Goal: Task Accomplishment & Management: Manage account settings

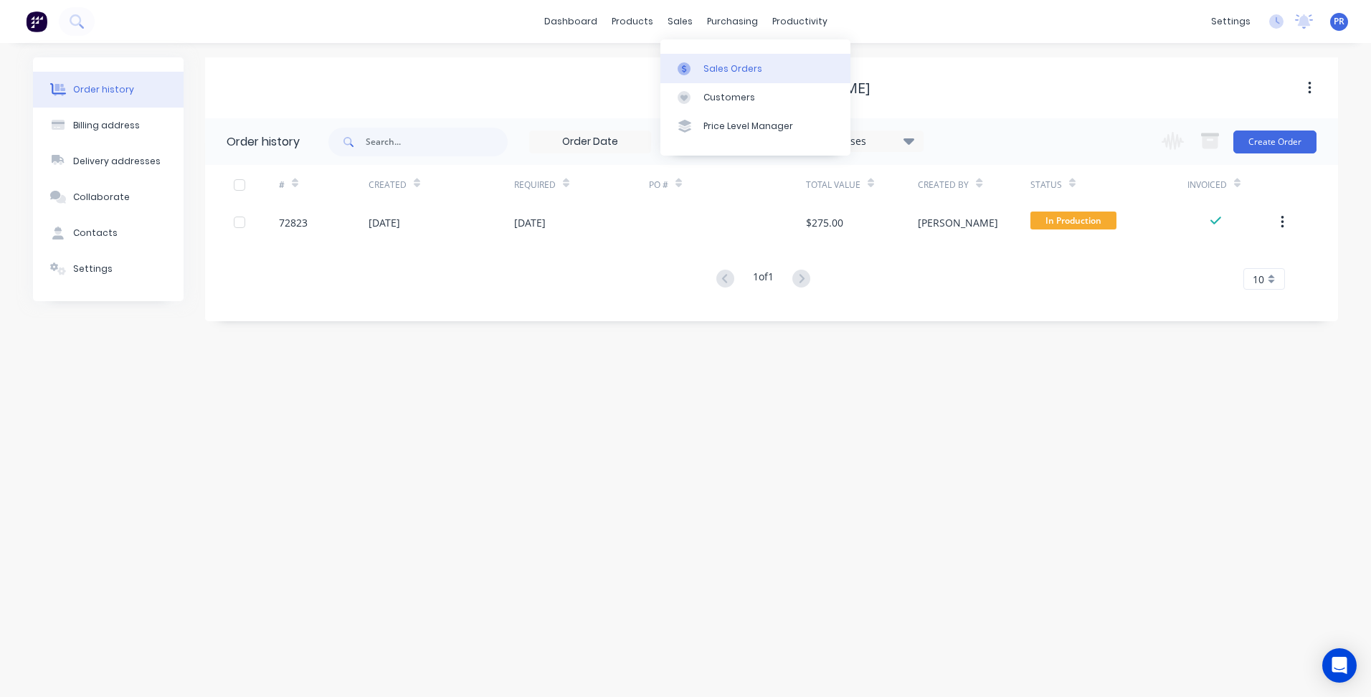
click at [688, 78] on link "Sales Orders" at bounding box center [755, 68] width 190 height 29
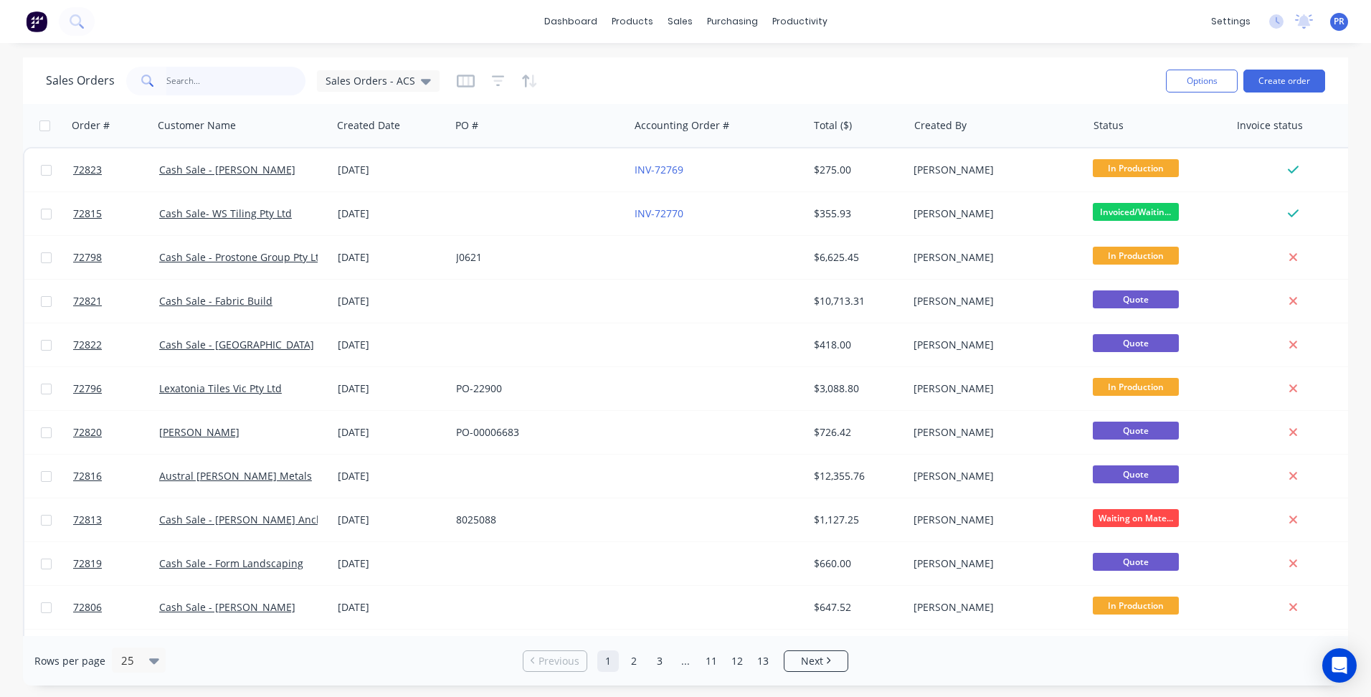
click at [204, 80] on input "text" at bounding box center [236, 81] width 140 height 29
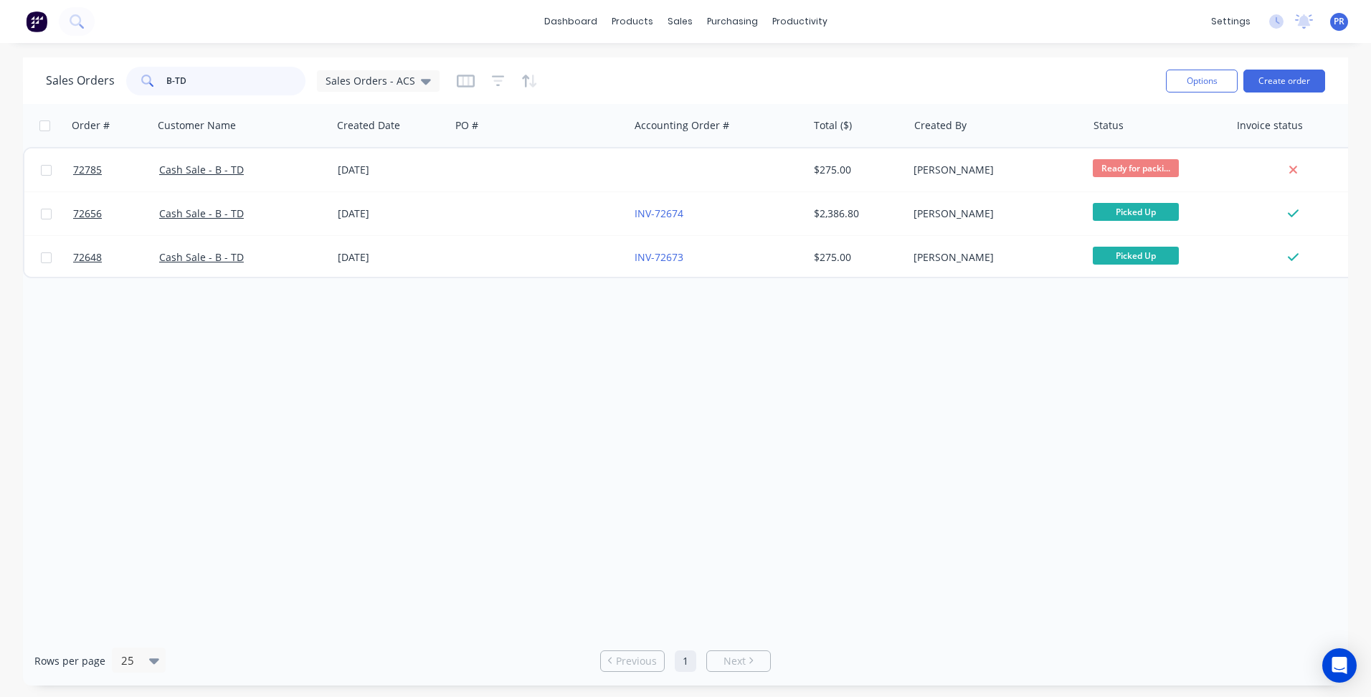
type input "B-TD"
click at [206, 162] on div "Cash Sale - B - TD" at bounding box center [242, 169] width 179 height 43
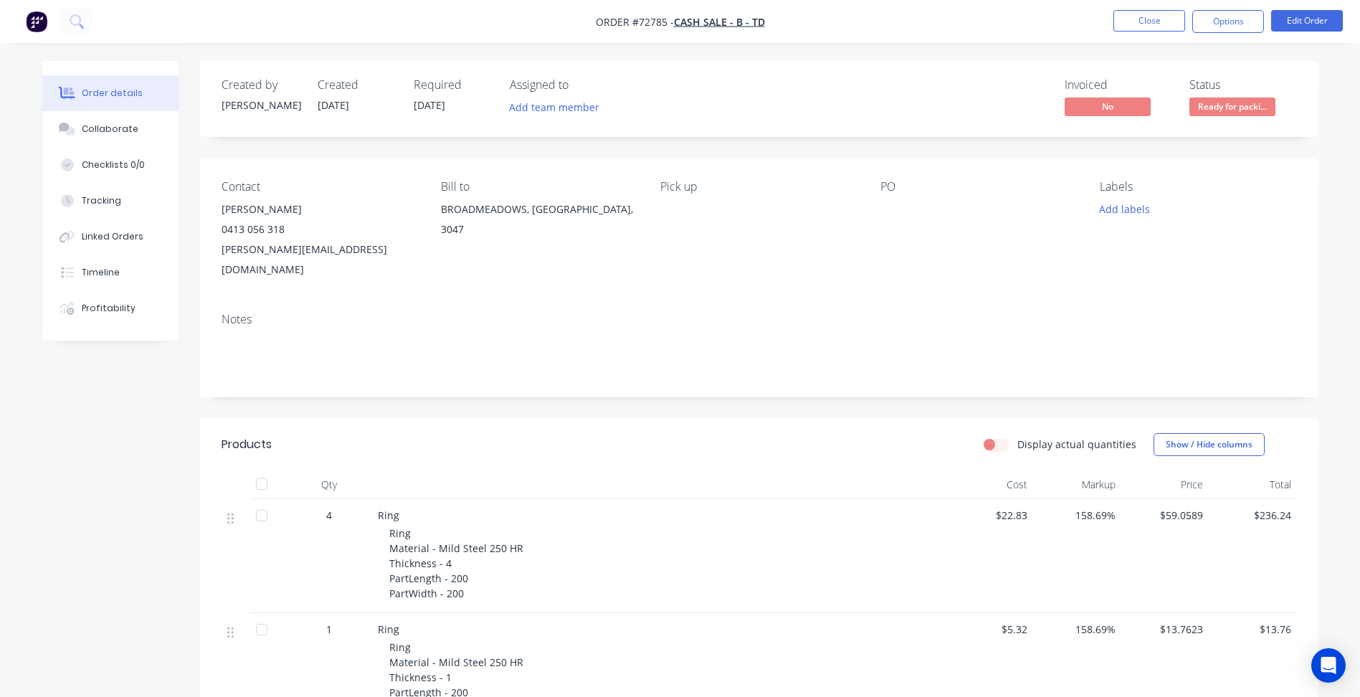
scroll to position [143, 0]
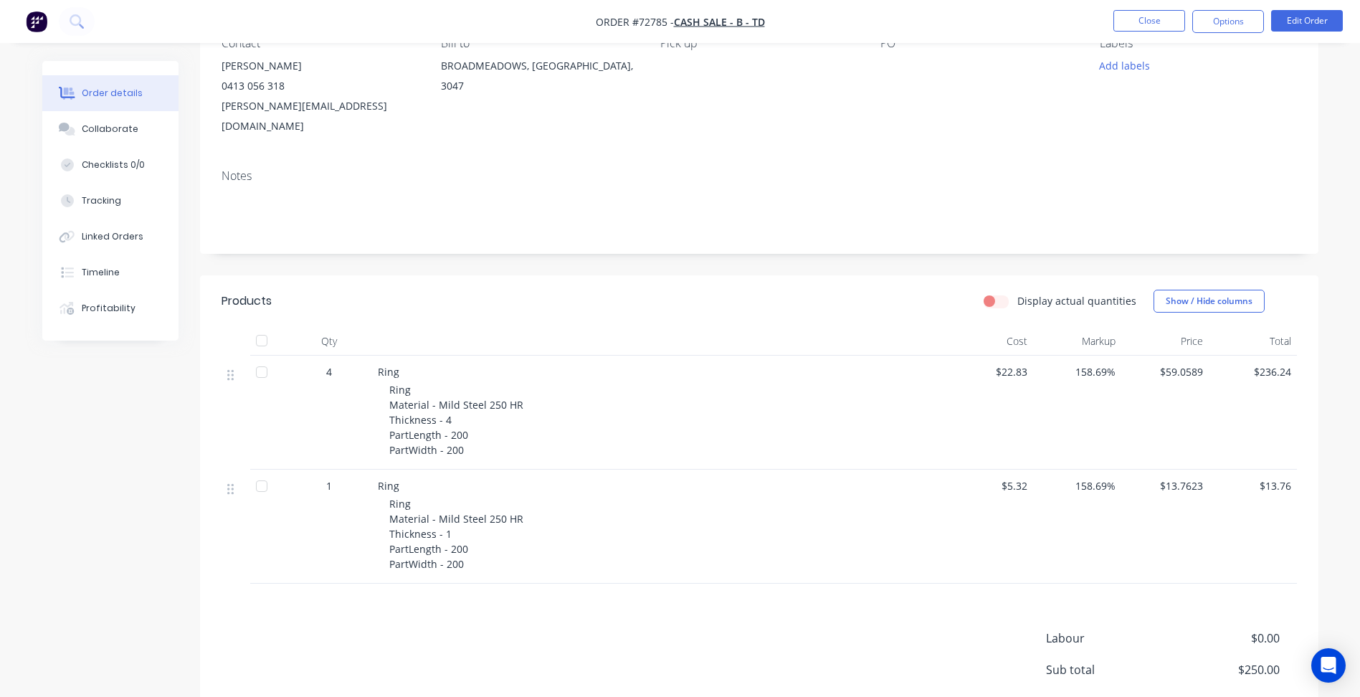
click at [333, 478] on div "1" at bounding box center [329, 485] width 75 height 15
click at [329, 478] on span "1" at bounding box center [329, 485] width 6 height 15
click at [1308, 27] on button "Edit Order" at bounding box center [1307, 21] width 72 height 22
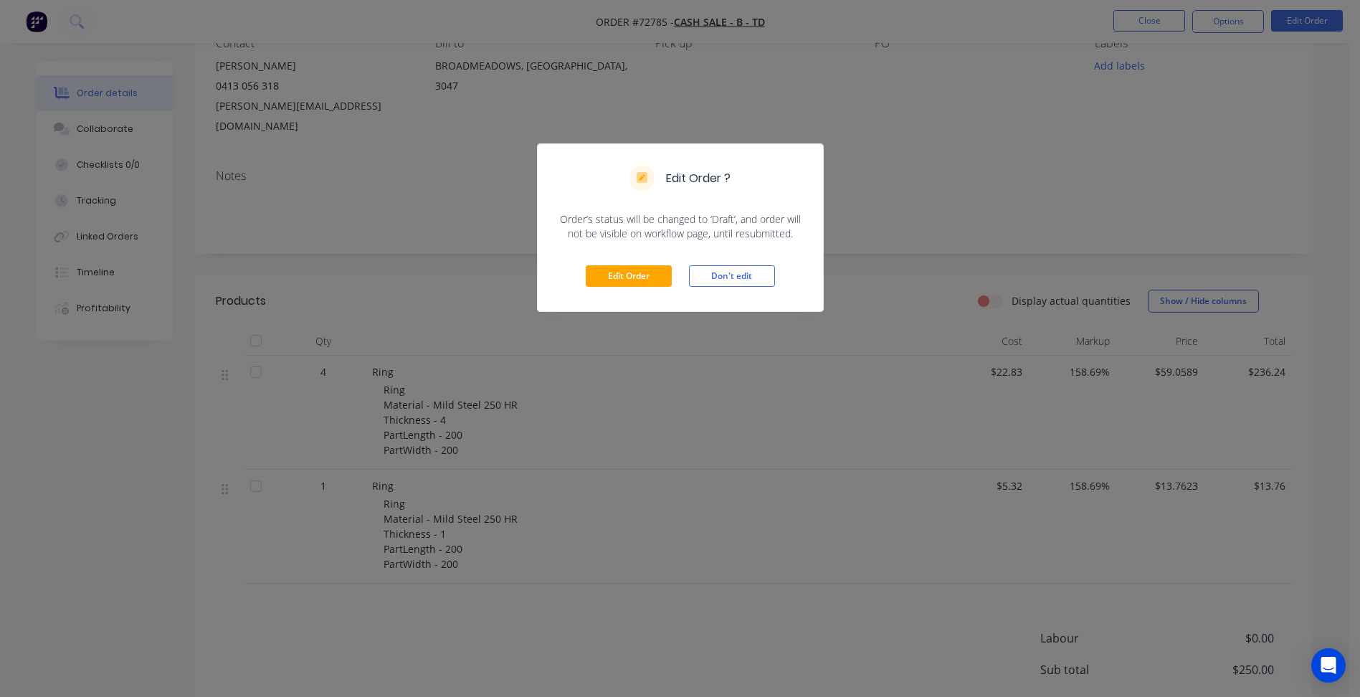
click at [717, 275] on button "Don't edit" at bounding box center [732, 276] width 86 height 22
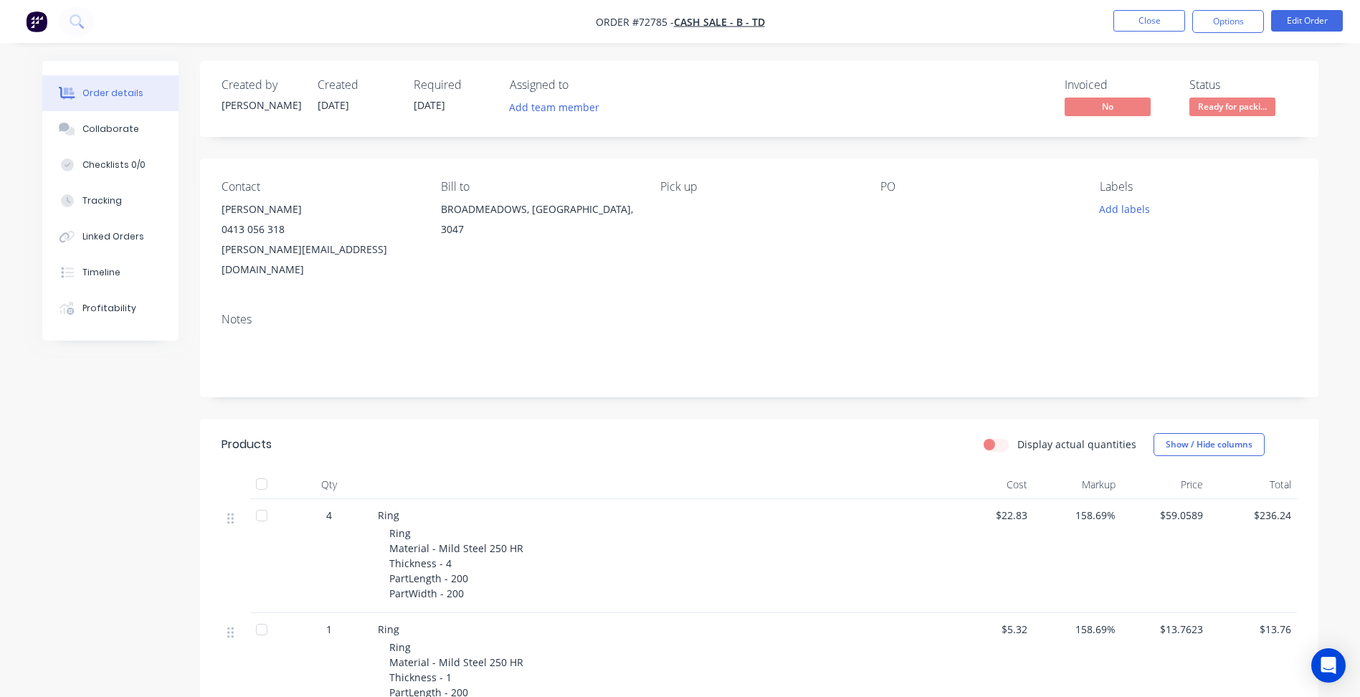
scroll to position [215, 0]
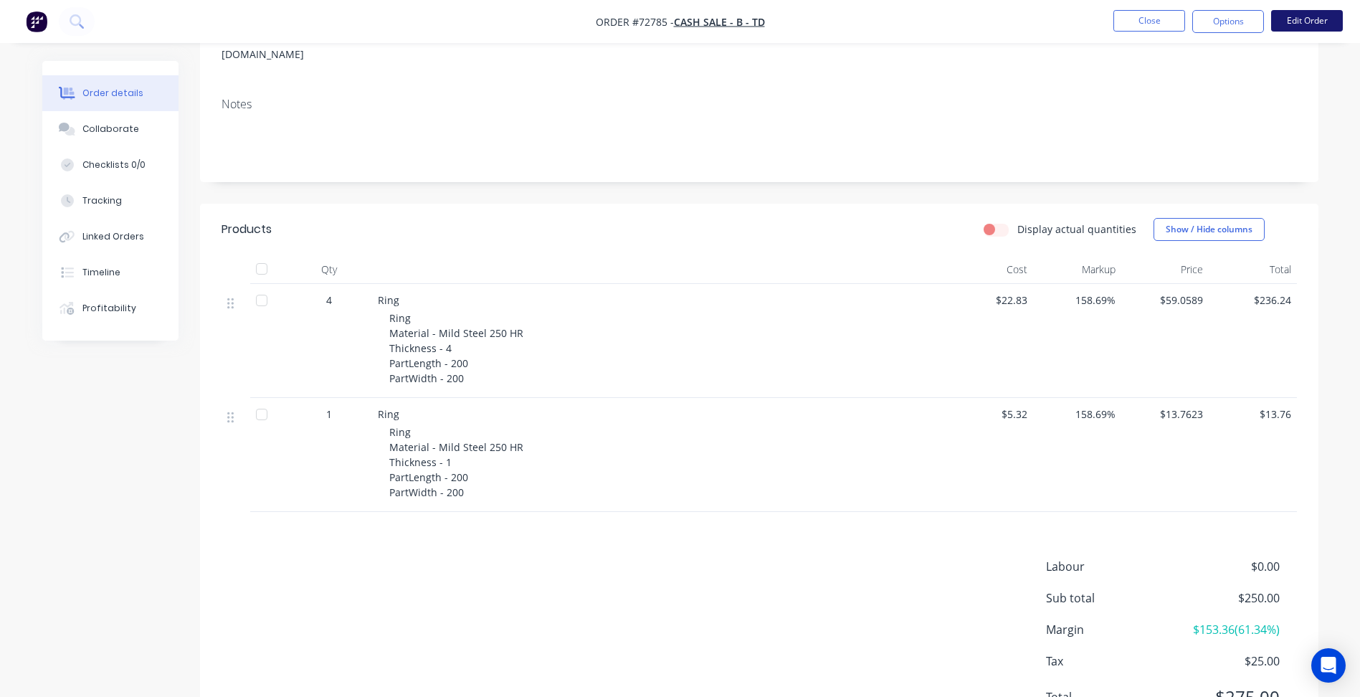
click at [1290, 29] on button "Edit Order" at bounding box center [1307, 21] width 72 height 22
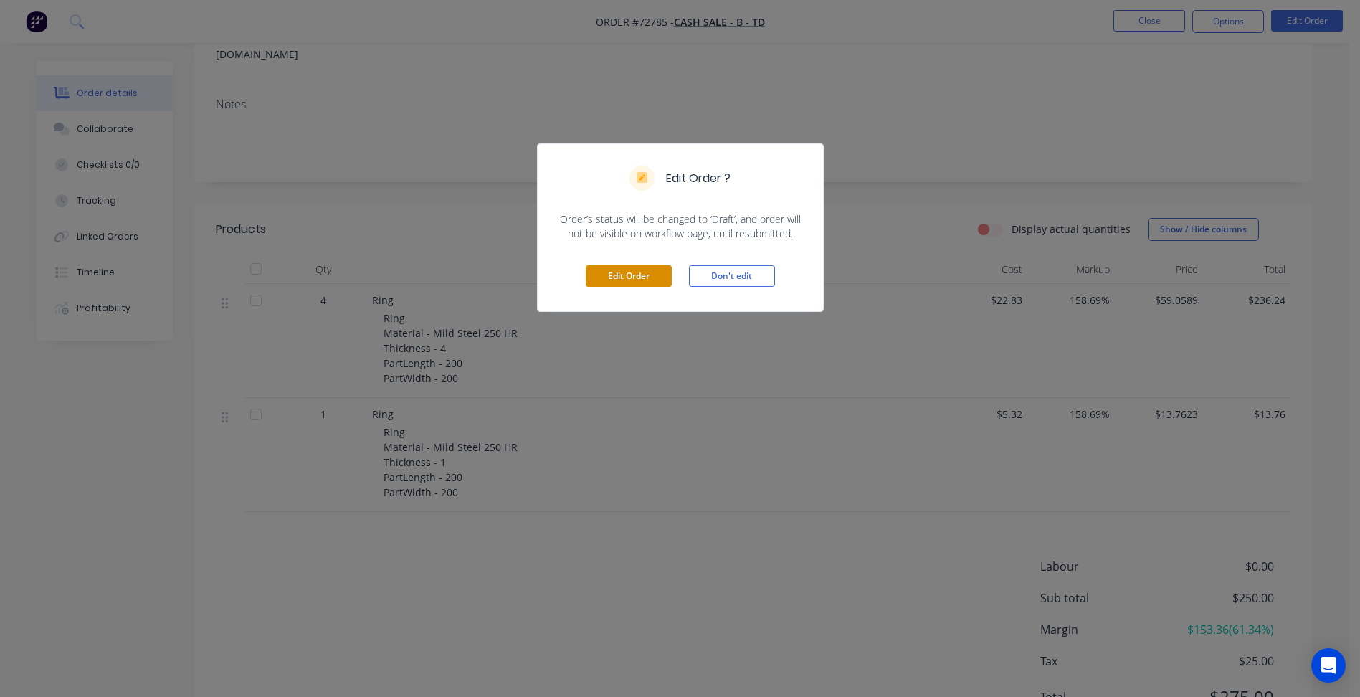
click at [630, 279] on button "Edit Order" at bounding box center [629, 276] width 86 height 22
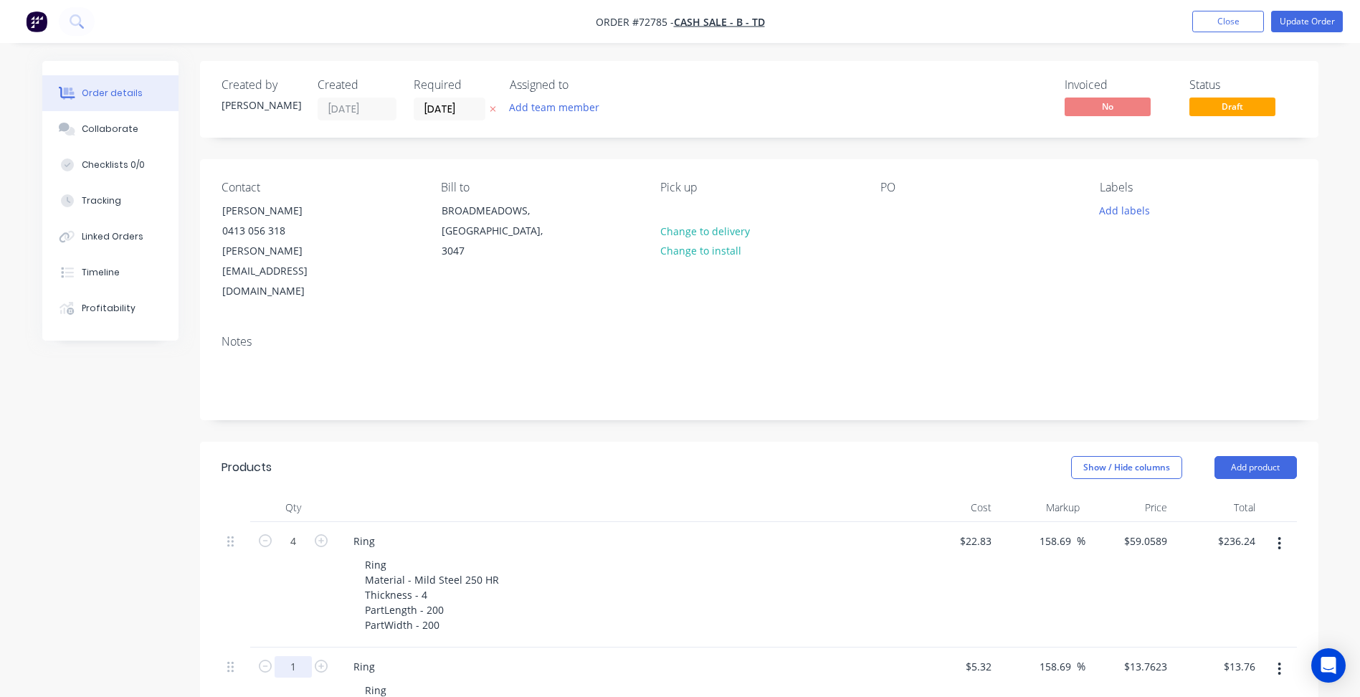
click at [297, 656] on input "1" at bounding box center [293, 667] width 37 height 22
type input "2"
type input "$27.52"
click at [146, 531] on div "Created by [PERSON_NAME] Created [DATE] Required [DATE] Assigned to Add team me…" at bounding box center [680, 623] width 1276 height 1124
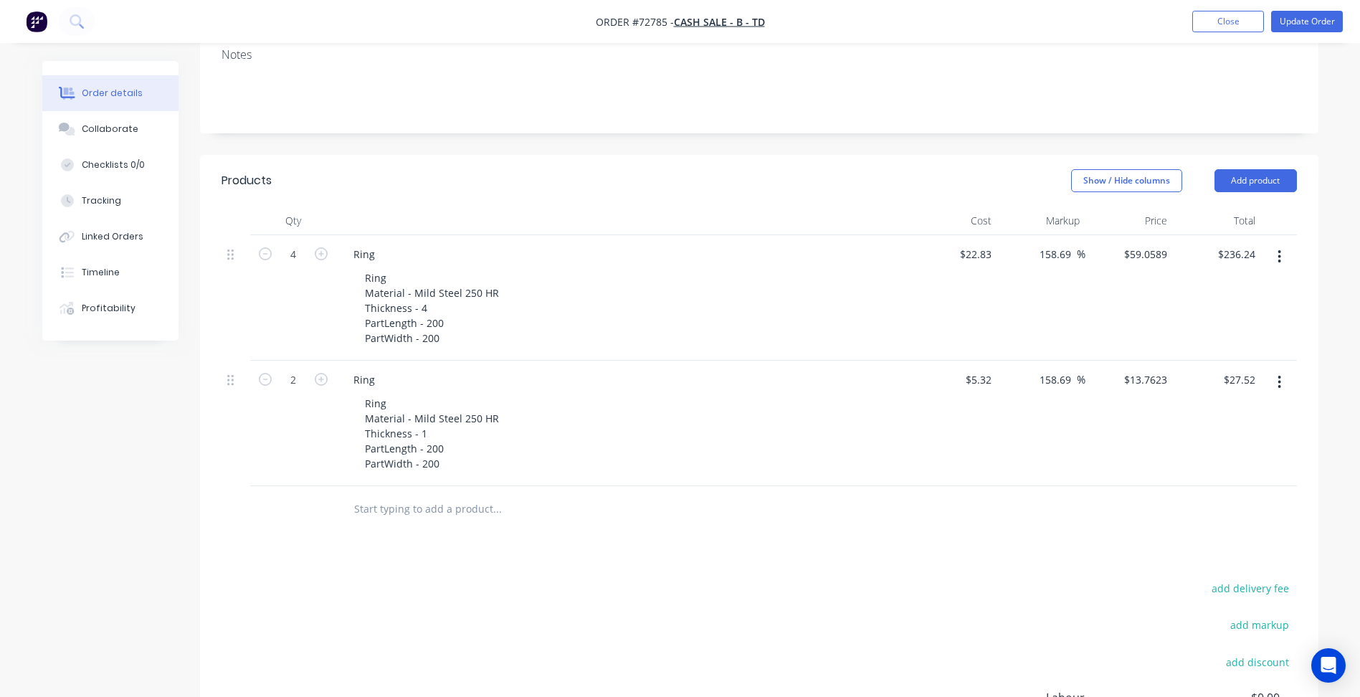
scroll to position [430, 0]
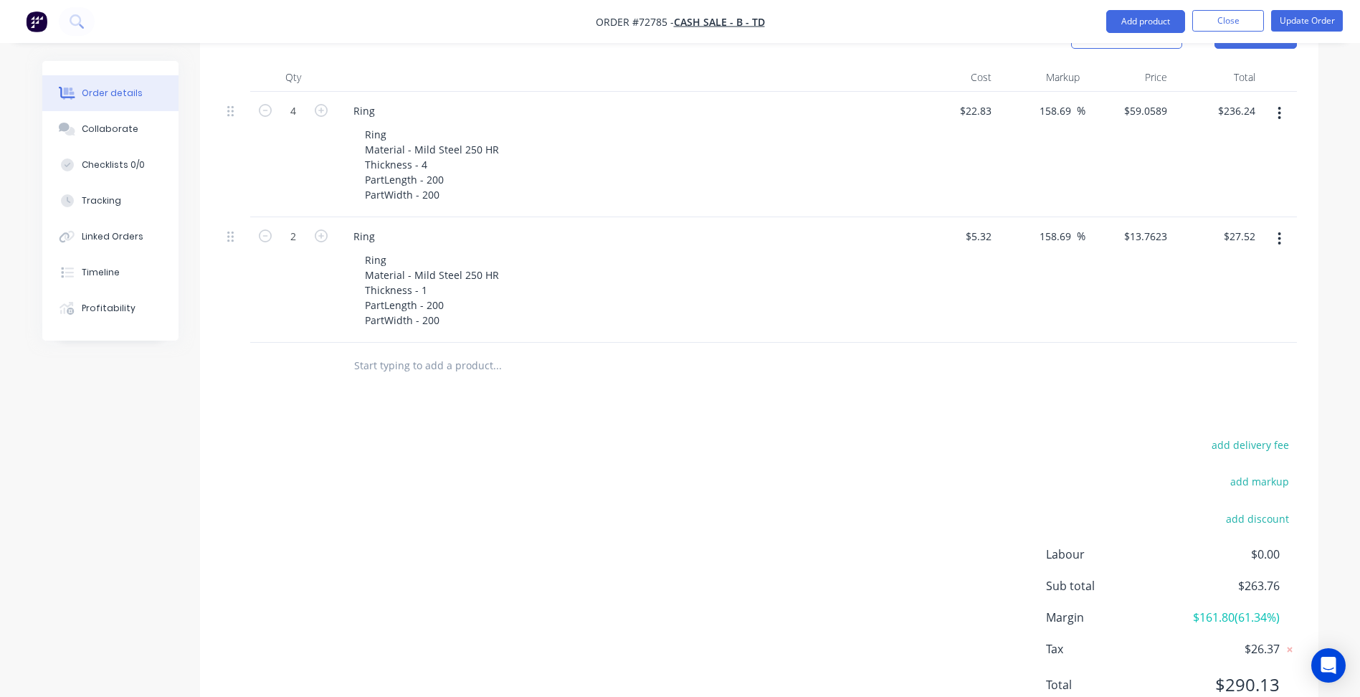
click at [790, 531] on div "add delivery fee add markup add discount Labour $0.00 Sub total $263.76 Margin …" at bounding box center [759, 573] width 1075 height 277
type input "13.7623"
click at [1147, 226] on input "13.7623" at bounding box center [1151, 236] width 44 height 21
type input "59.0589"
type input "$13.7623"
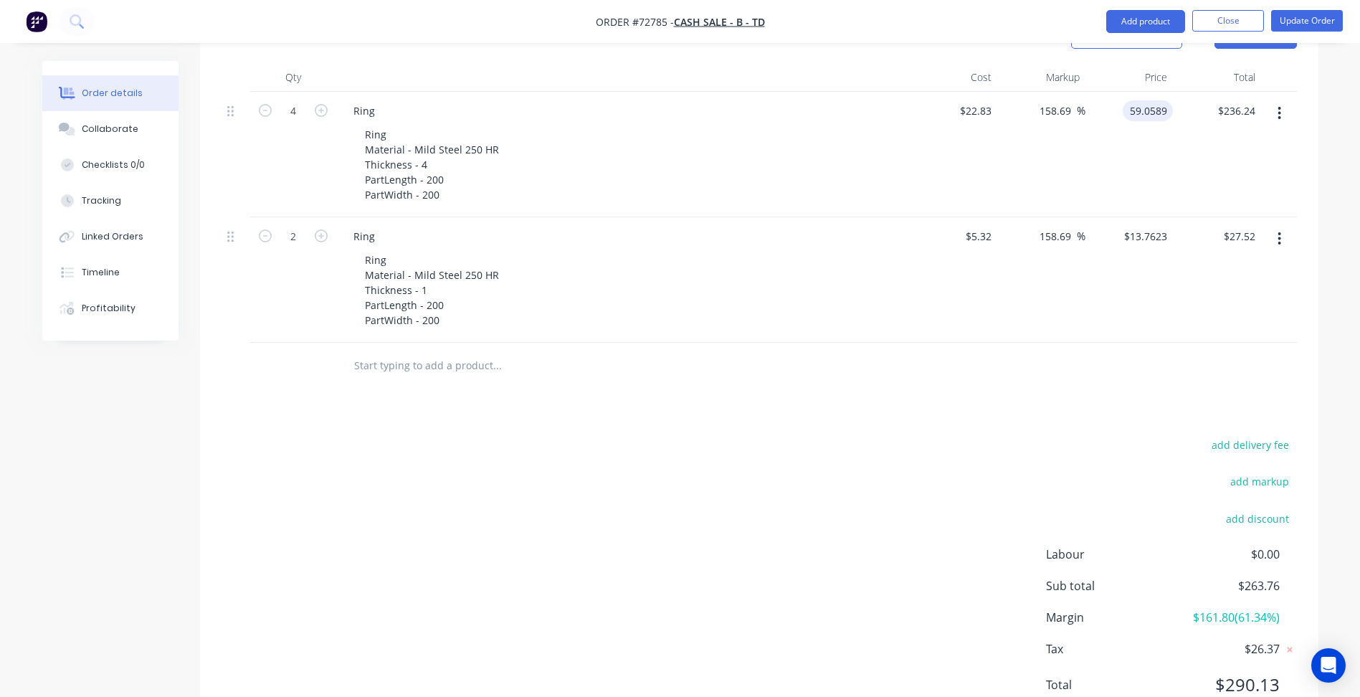
click at [1146, 100] on input "59.0589" at bounding box center [1151, 110] width 44 height 21
type input "55"
type input "140.91"
type input "$55.00"
type input "$220.00"
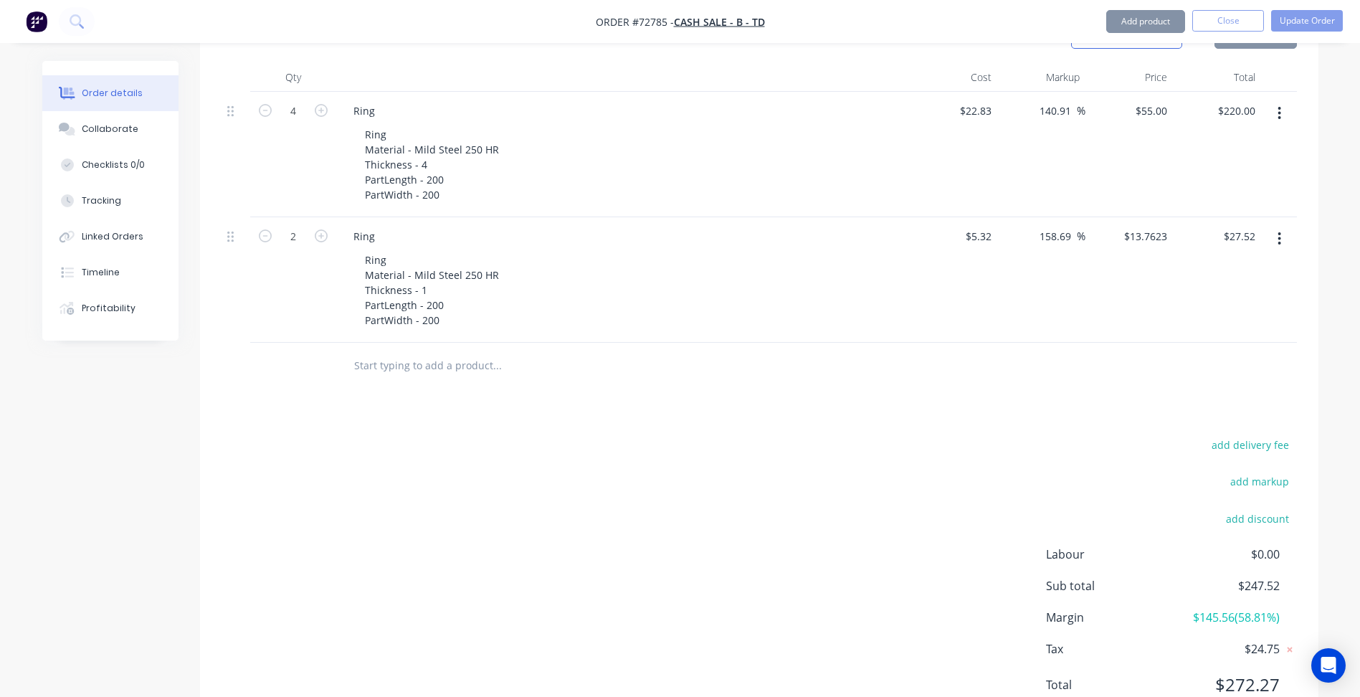
click at [906, 469] on div "add delivery fee add markup add discount Labour $0.00 Sub total $247.52 Margin …" at bounding box center [759, 573] width 1075 height 277
click at [1146, 92] on div "55 $55.00" at bounding box center [1130, 154] width 88 height 125
type input "56"
type input "145.29"
type input "$56.00"
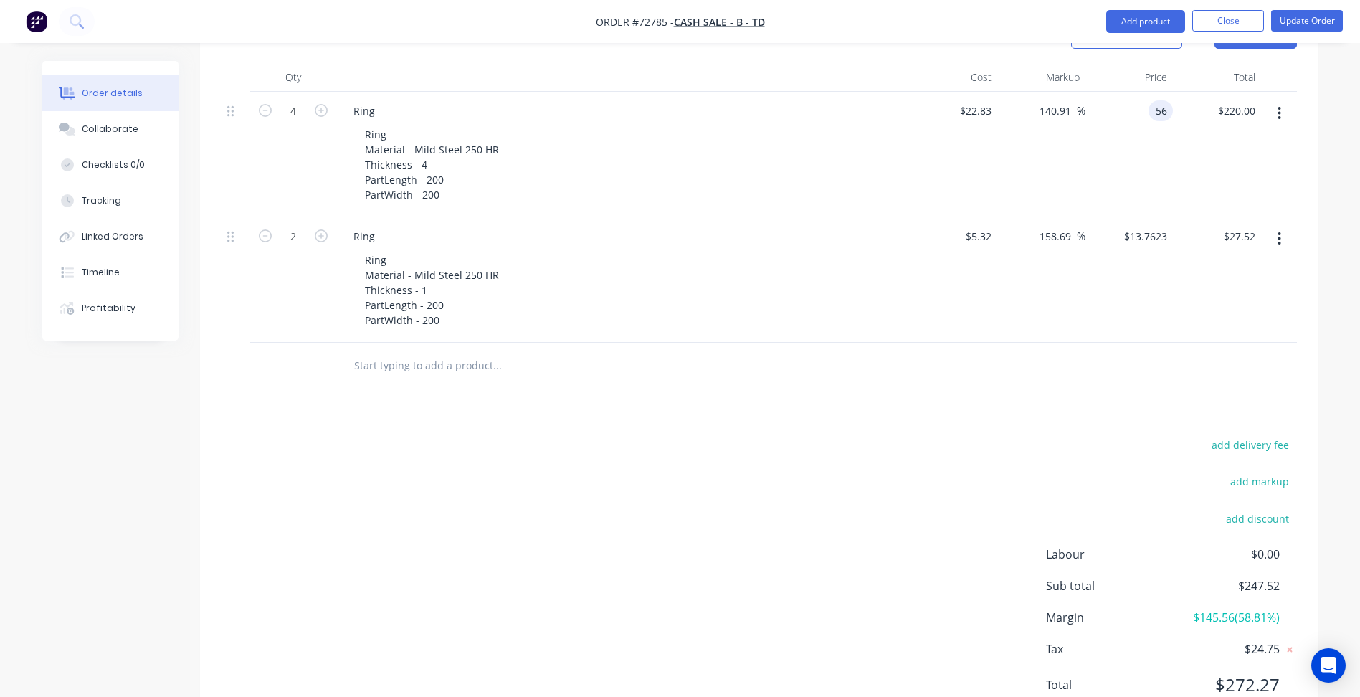
type input "$224.00"
click at [917, 484] on div "add delivery fee add markup add discount Labour $0.00 Sub total $247.52 Margin …" at bounding box center [759, 573] width 1075 height 277
click at [1154, 226] on input "13.7623" at bounding box center [1148, 236] width 50 height 21
type input "13"
type input "144.36"
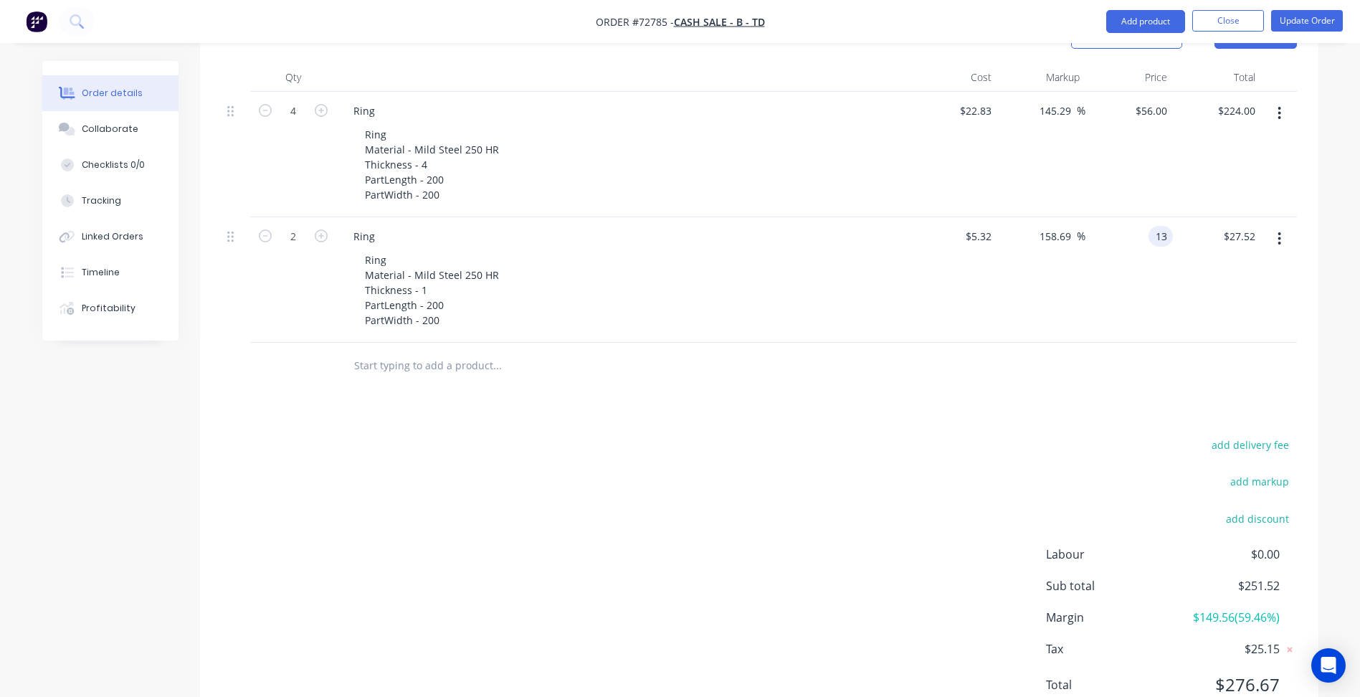
type input "$13.00"
type input "$26.00"
click at [832, 471] on div "add delivery fee add markup add discount Labour $0.00 Sub total $251.52 Margin …" at bounding box center [759, 573] width 1075 height 277
click at [1311, 14] on button "Update Order" at bounding box center [1307, 21] width 72 height 22
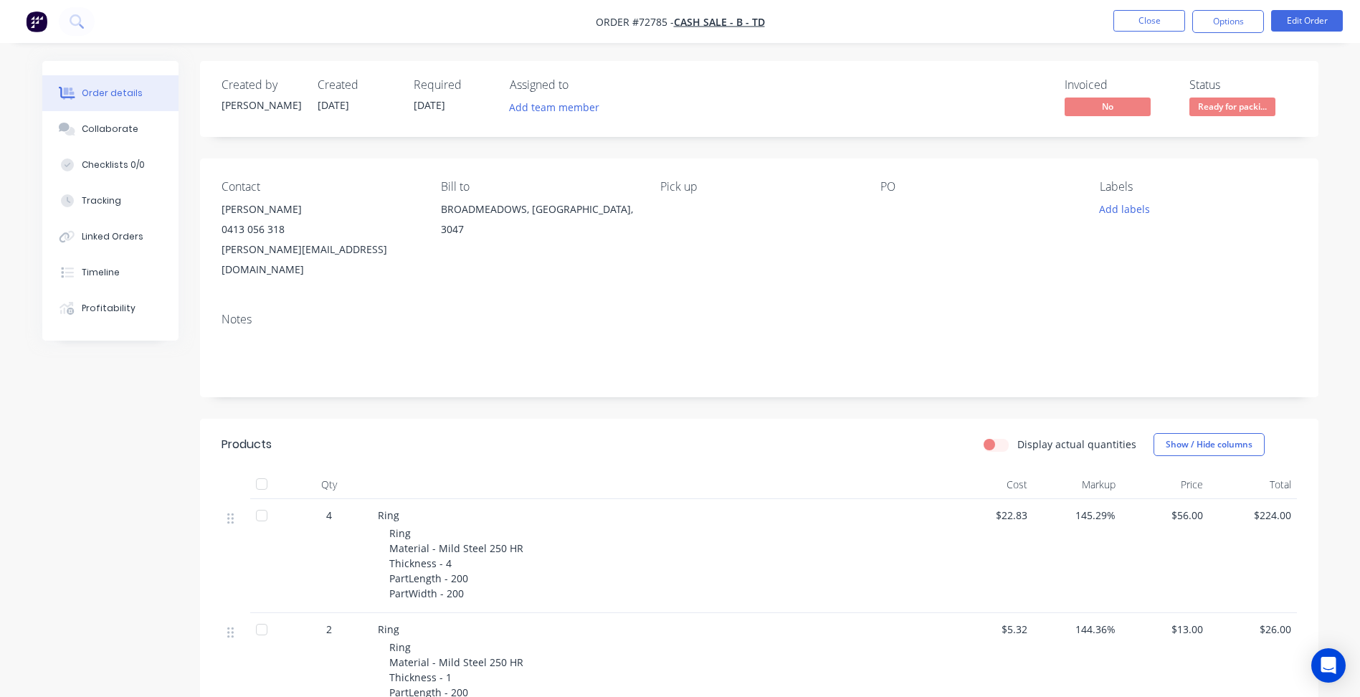
scroll to position [265, 0]
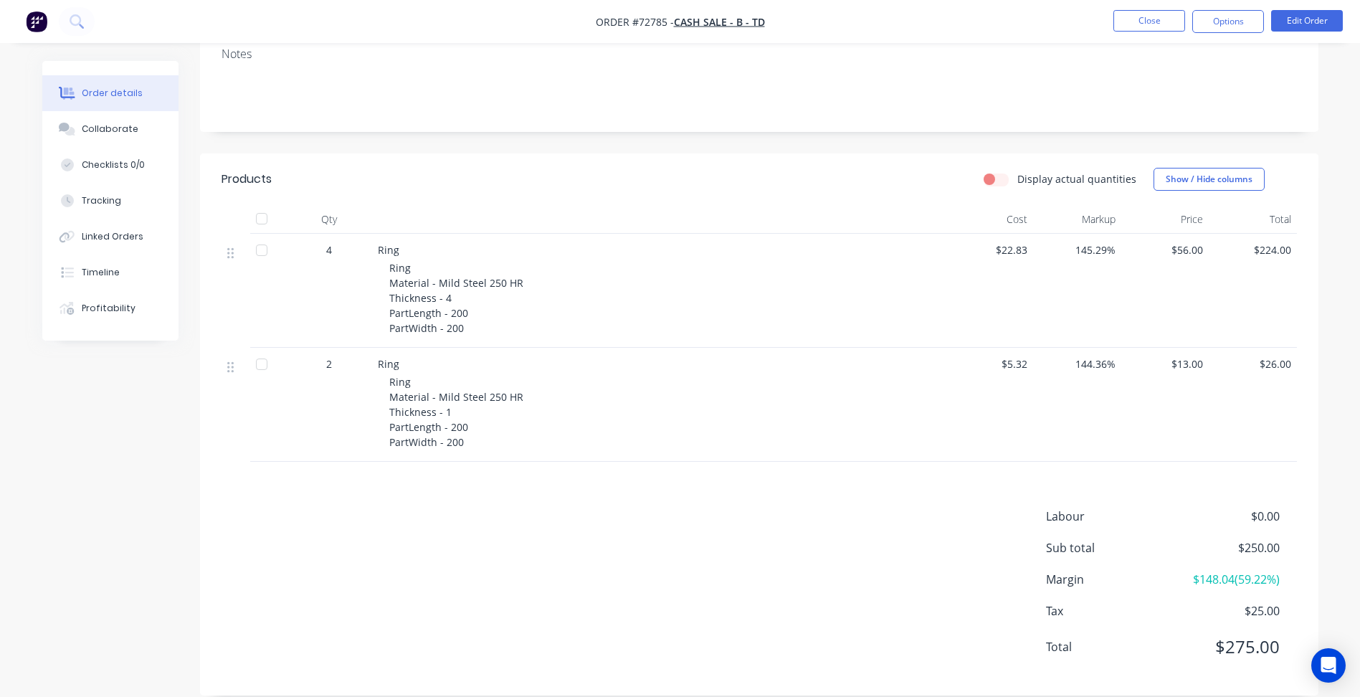
click at [446, 393] on span "Ring Material - Mild Steel 250 HR Thickness - 1 PartLength - 200 PartWidth - 200" at bounding box center [456, 412] width 134 height 74
click at [1143, 22] on button "Close" at bounding box center [1149, 21] width 72 height 22
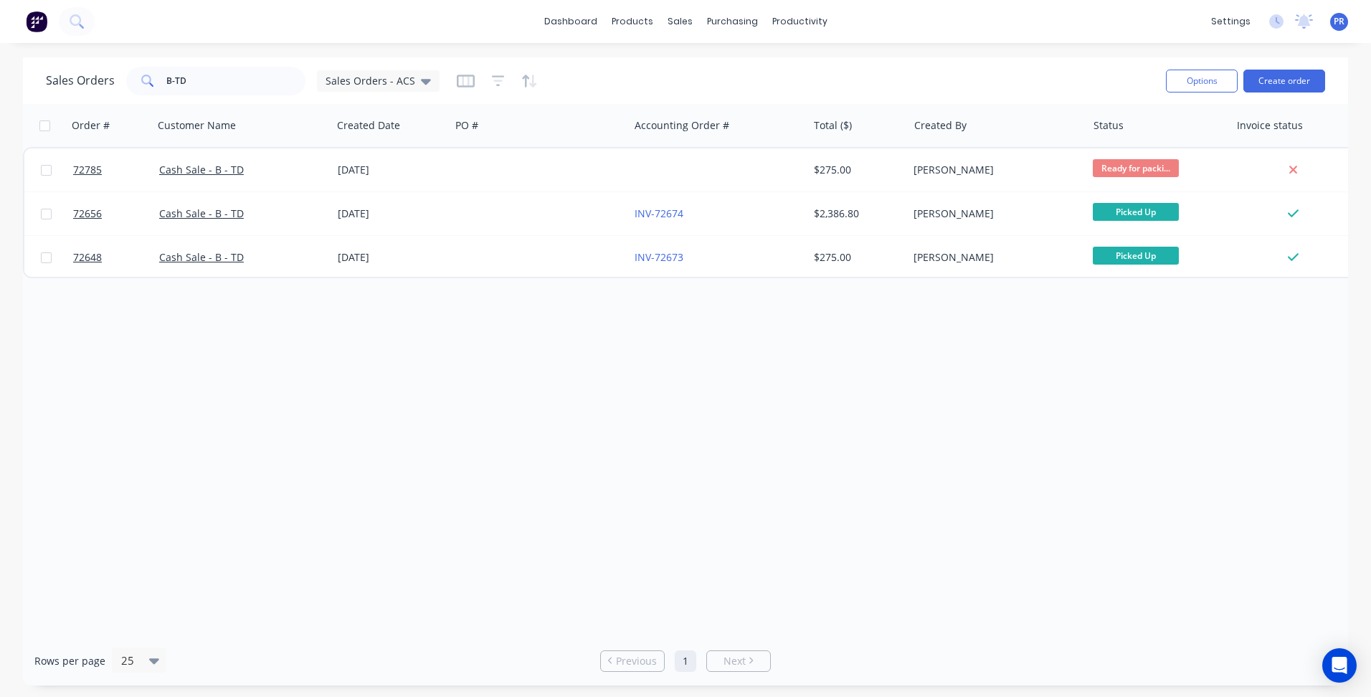
drag, startPoint x: 630, startPoint y: 475, endPoint x: 639, endPoint y: 60, distance: 414.5
click at [629, 475] on div "Order # Customer Name Created Date PO # Accounting Order # Total ($) Created By…" at bounding box center [685, 370] width 1325 height 532
drag, startPoint x: 728, startPoint y: 68, endPoint x: 697, endPoint y: 67, distance: 31.6
click at [728, 68] on div "Sales Orders" at bounding box center [732, 68] width 59 height 13
drag, startPoint x: 186, startPoint y: 80, endPoint x: 18, endPoint y: 85, distance: 168.6
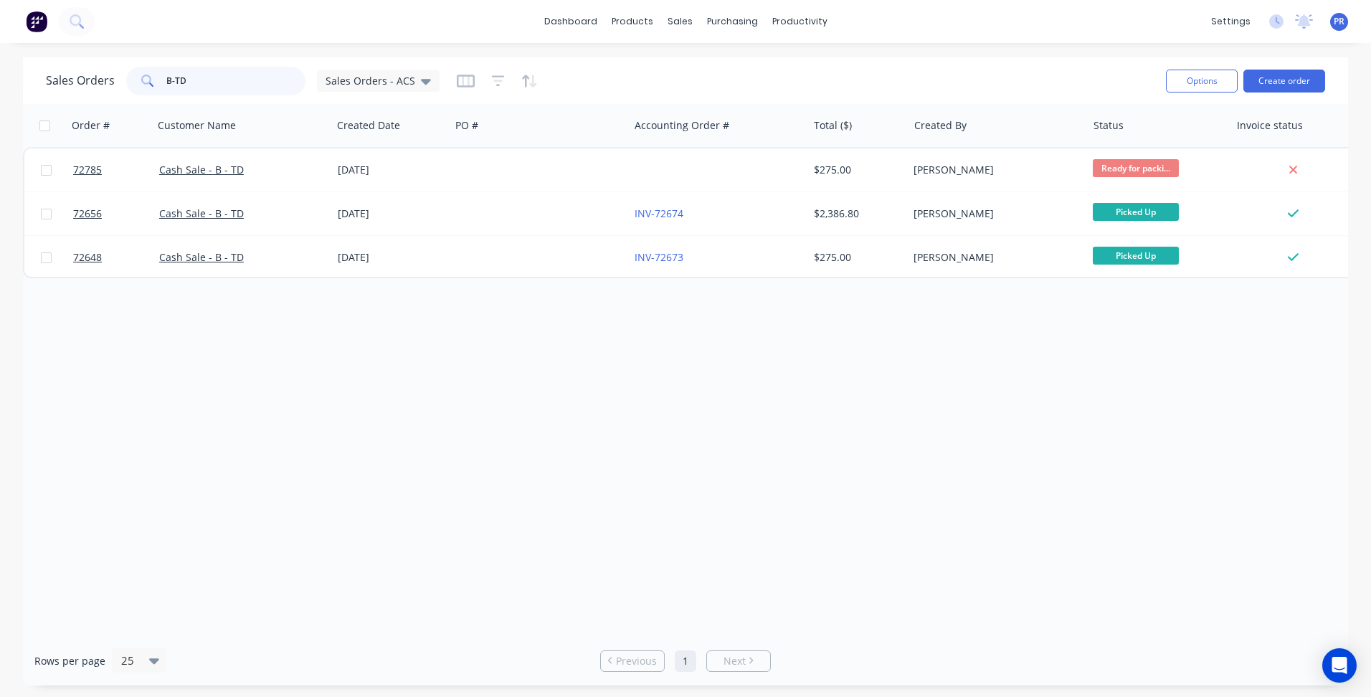
click at [66, 80] on div "Sales Orders B-TD Sales Orders - ACS" at bounding box center [243, 81] width 394 height 29
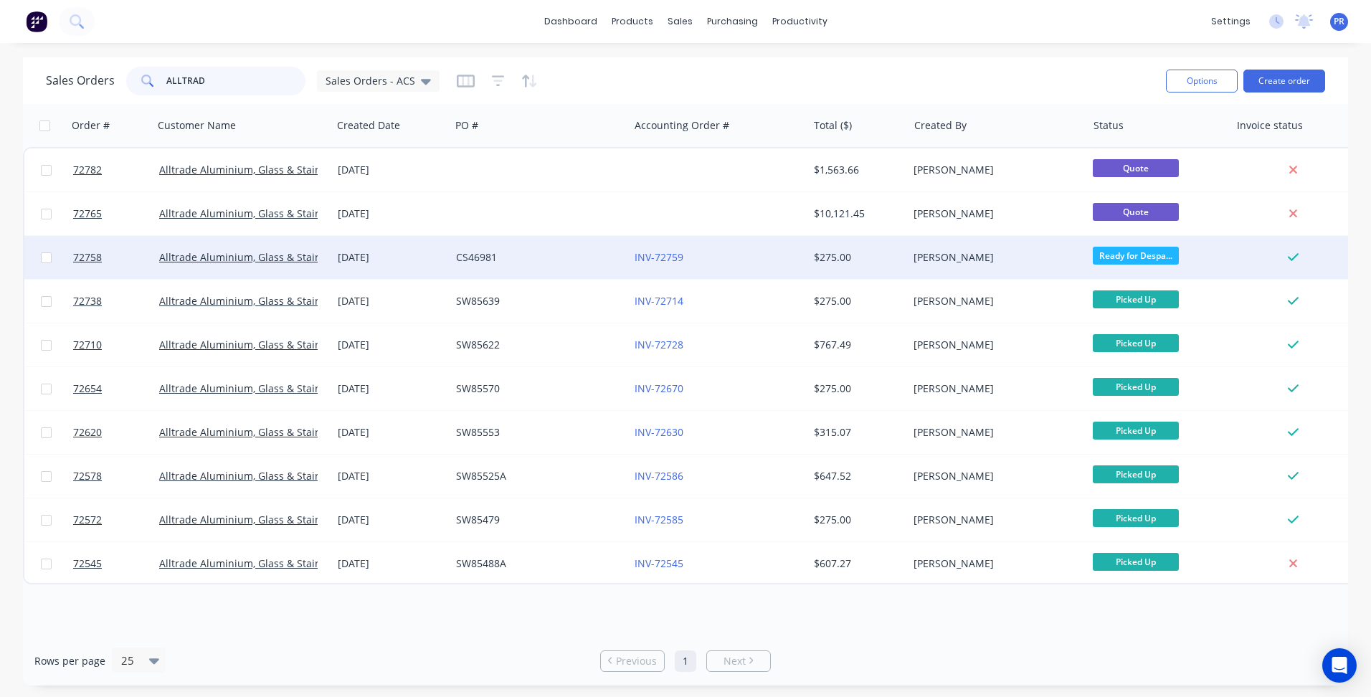
type input "ALLTRAD"
click at [517, 252] on div "CS46981" at bounding box center [535, 257] width 159 height 14
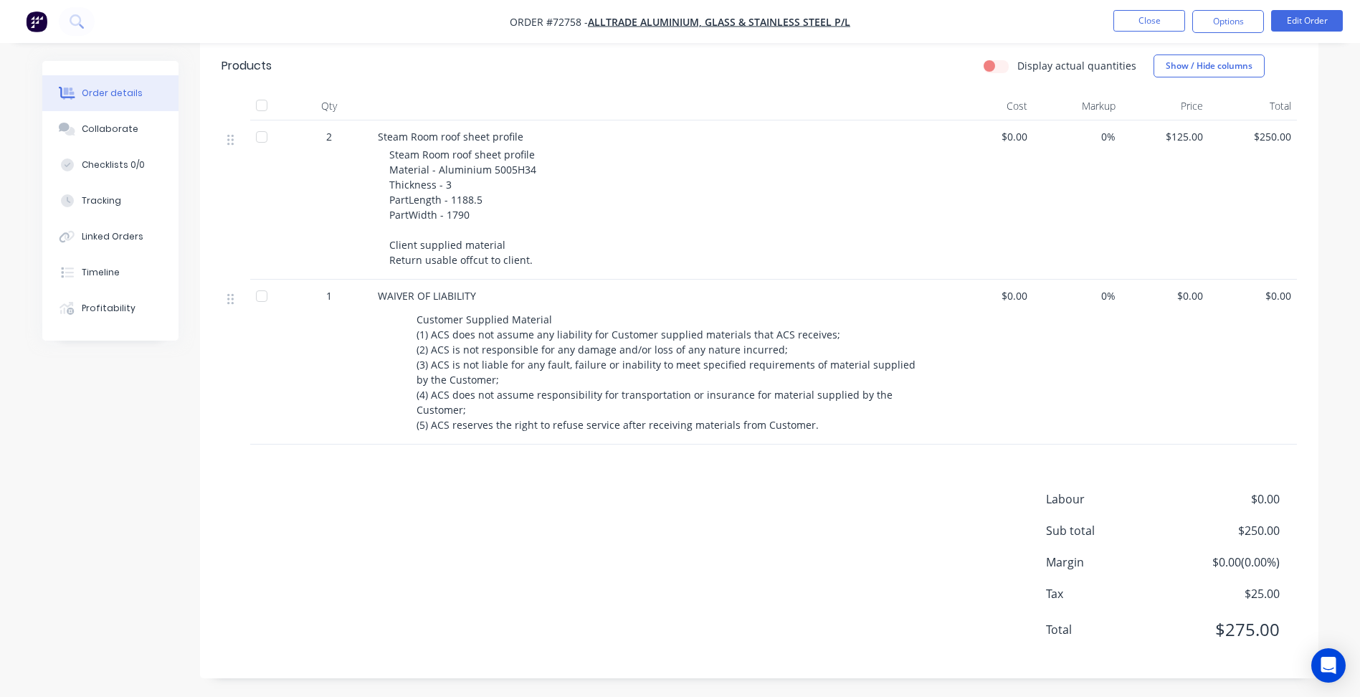
scroll to position [143, 0]
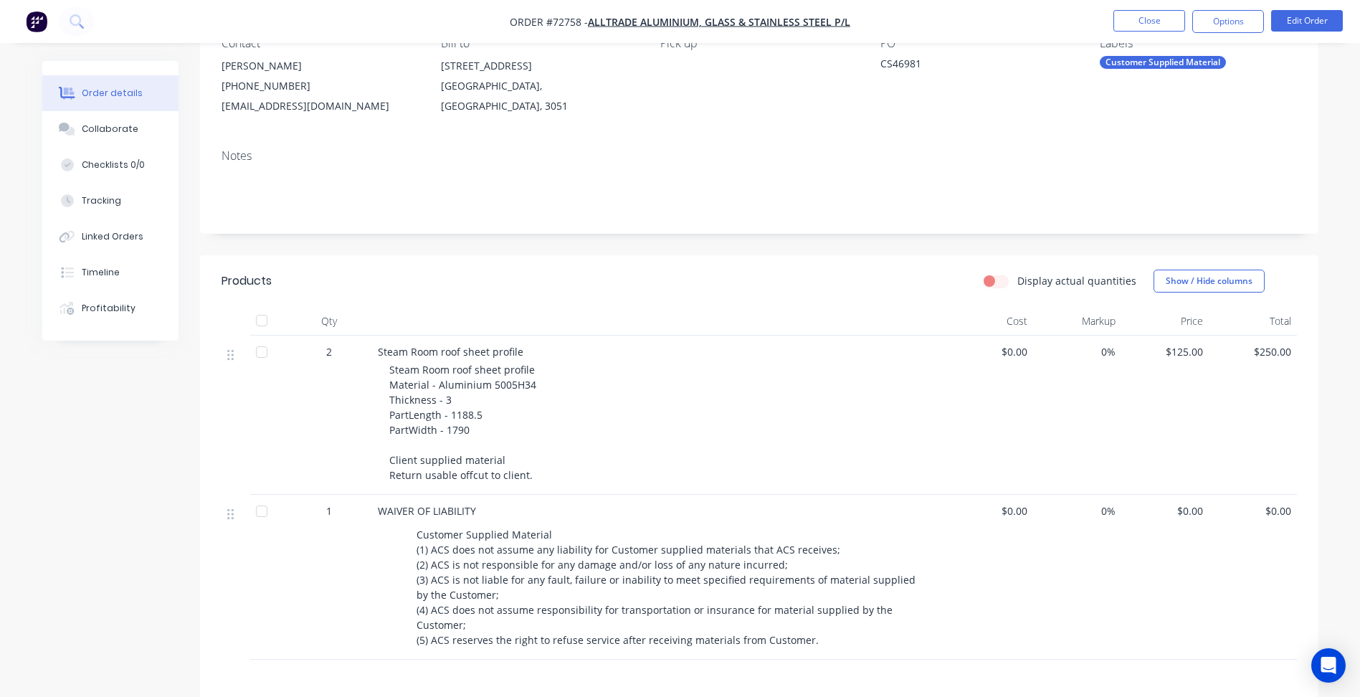
click at [1124, 25] on button "Close" at bounding box center [1149, 21] width 72 height 22
click div "Sales Orders"
click button "Create order"
click input
type input "vitru"
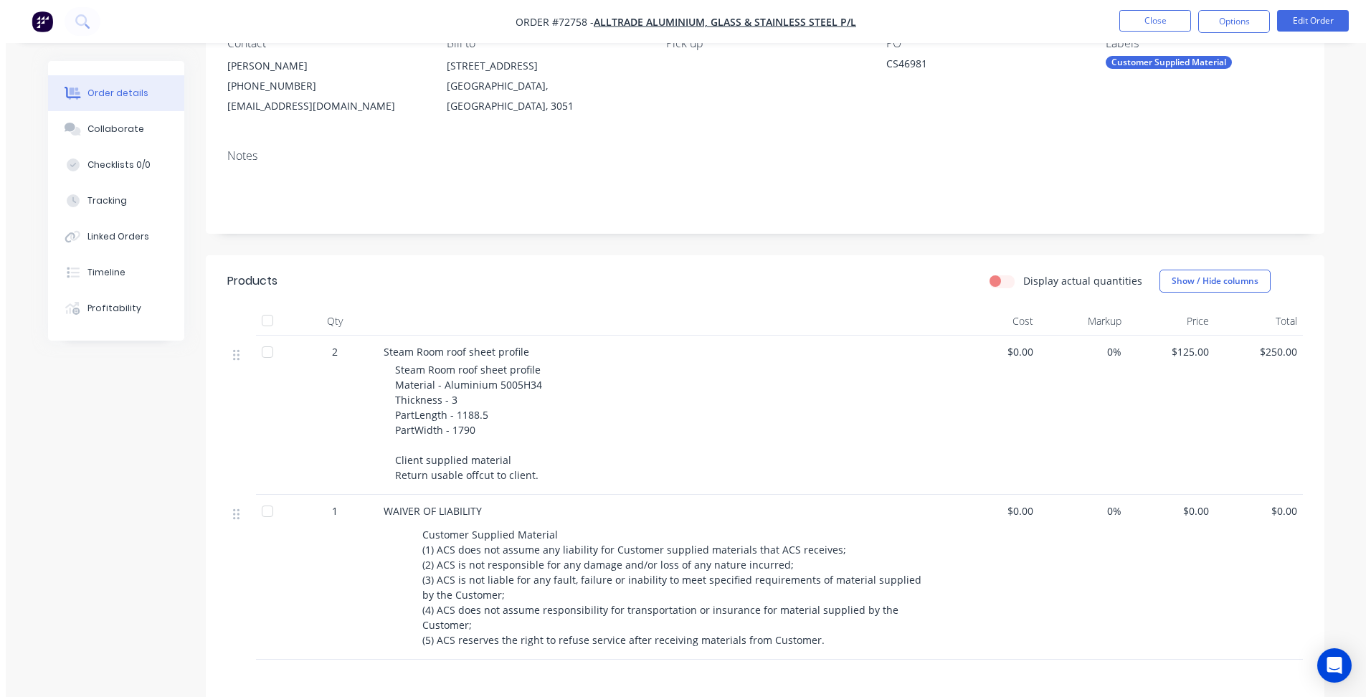
click div "CV Cash Sale - VITRU M Customer"
click button "Create Order"
click input "[DATE]"
click div "2"
type input "[DATE]"
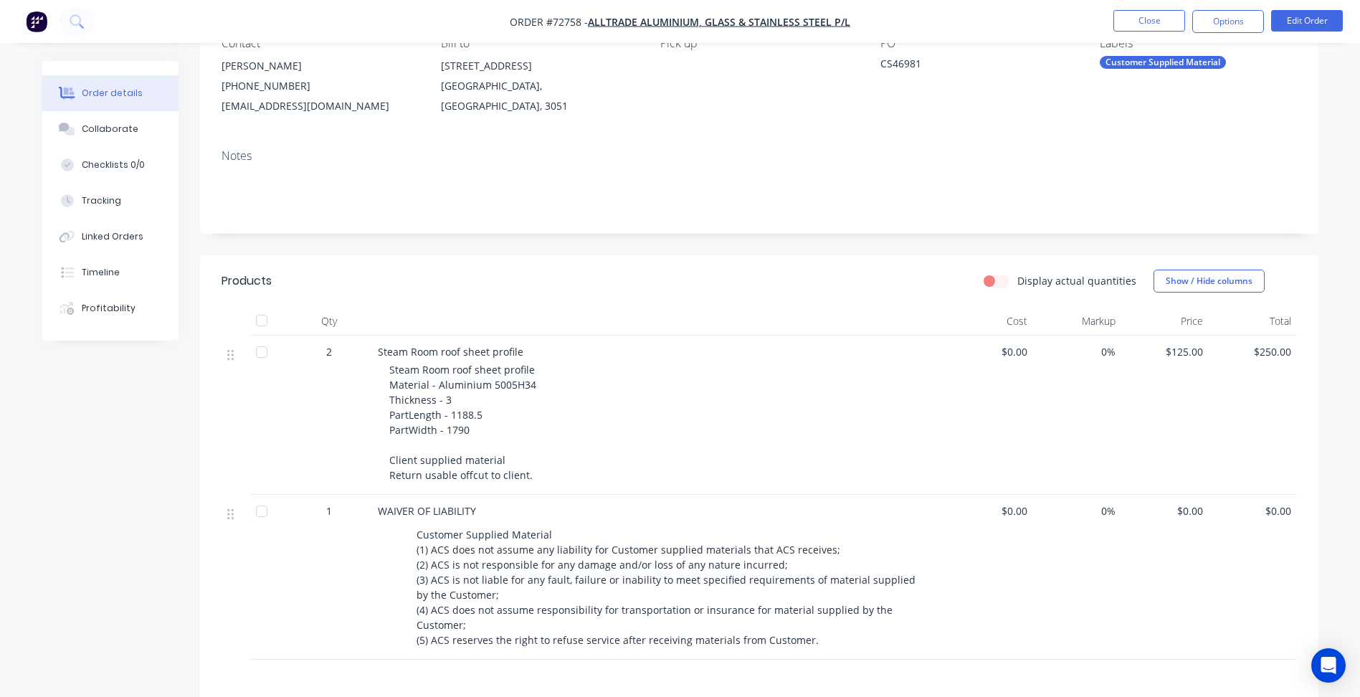
click button "Add product"
click div "Basic product"
click at [588, 19] on span "Order #72824 -" at bounding box center [549, 22] width 78 height 14
click button "Change to pick up"
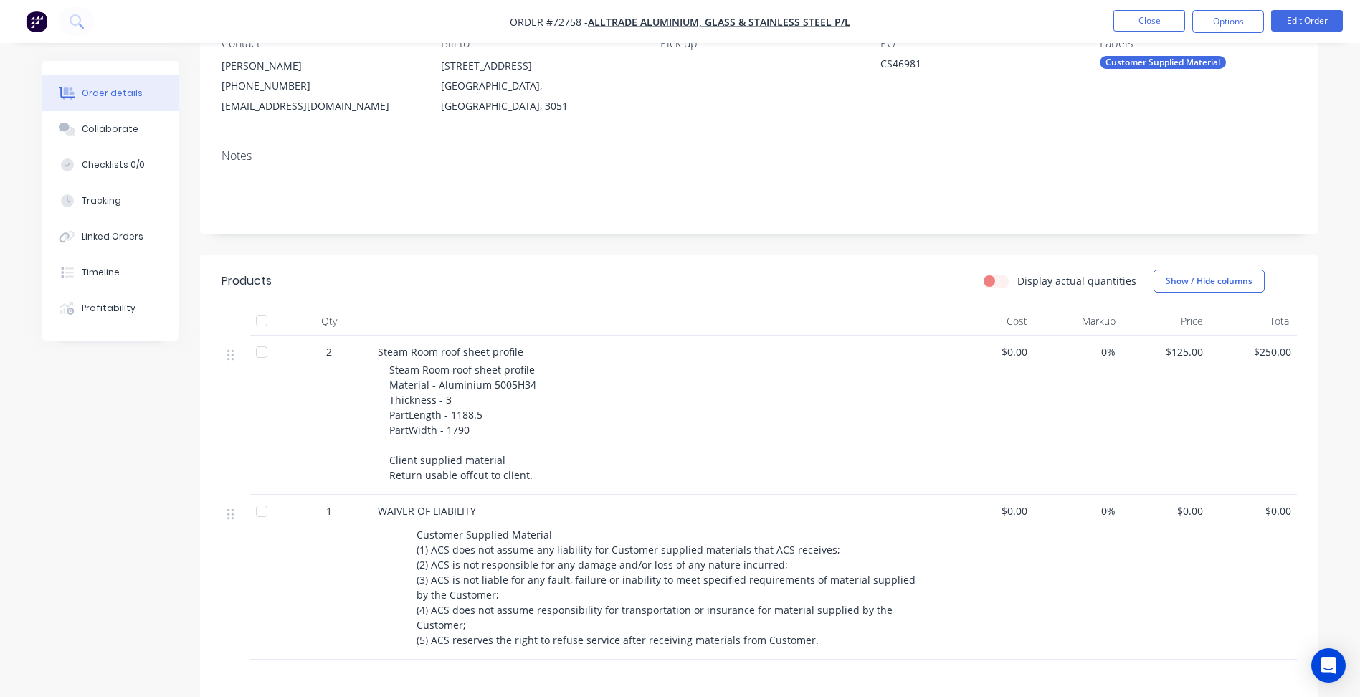
click button "Choose contact"
click span "- [PERSON_NAME][EMAIL_ADDRESS][DOMAIN_NAME] - 0447 002 153"
